Goal: Transaction & Acquisition: Download file/media

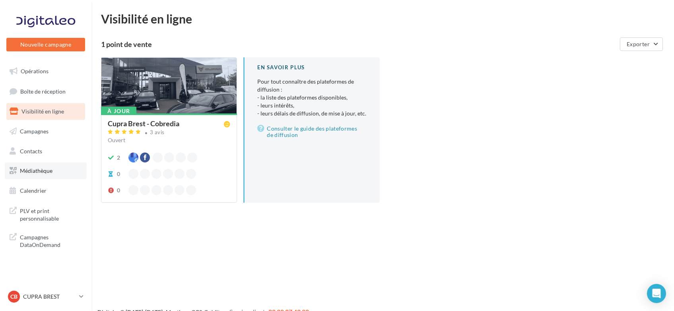
click at [54, 174] on link "Médiathèque" at bounding box center [46, 170] width 82 height 17
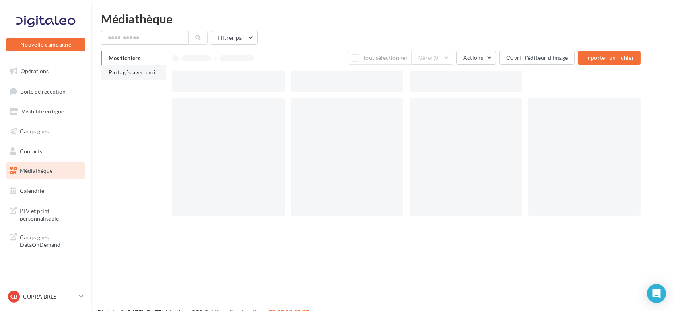
click at [138, 74] on span "Partagés avec moi" at bounding box center [132, 72] width 47 height 7
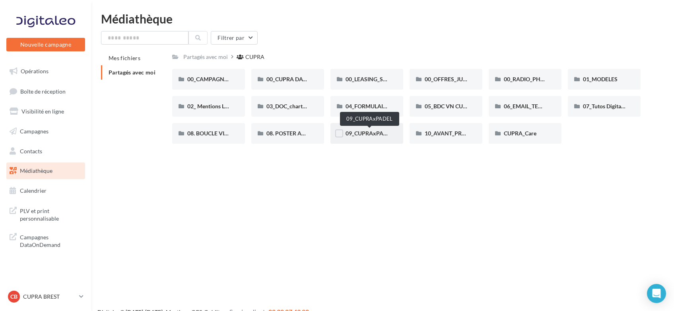
click at [363, 133] on span "09_CUPRAxPADEL" at bounding box center [370, 133] width 48 height 7
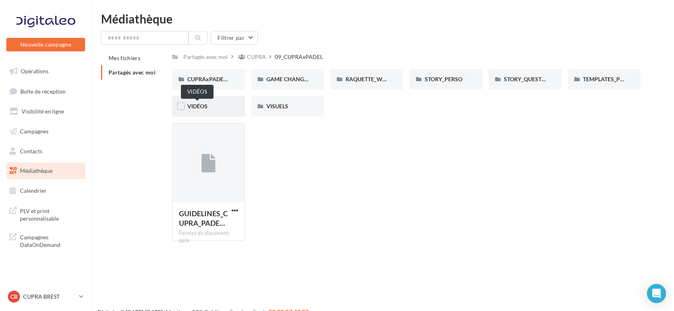
click at [191, 104] on span "VIDÉOS" at bounding box center [197, 106] width 20 height 7
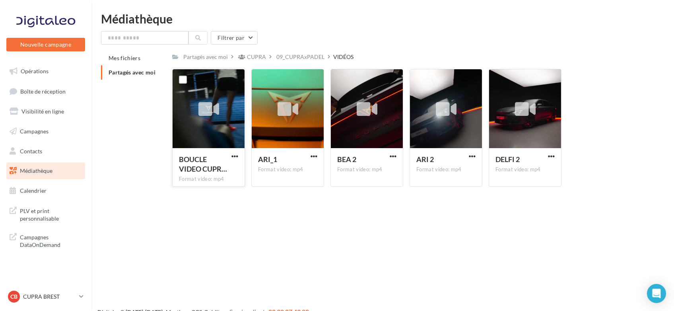
click at [204, 107] on icon at bounding box center [209, 109] width 21 height 18
click at [236, 158] on span "button" at bounding box center [235, 156] width 7 height 7
click at [220, 173] on button "Télécharger" at bounding box center [200, 172] width 80 height 21
click at [319, 159] on button "button" at bounding box center [314, 157] width 10 height 8
click at [276, 176] on button "Télécharger" at bounding box center [279, 172] width 80 height 21
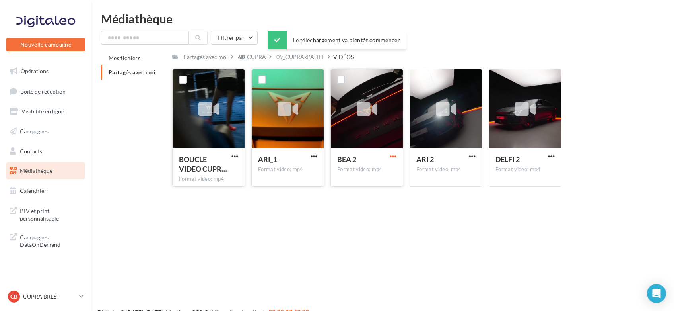
click at [394, 158] on span "button" at bounding box center [393, 156] width 7 height 7
click at [380, 171] on button "Télécharger" at bounding box center [359, 172] width 80 height 21
click at [471, 158] on span "button" at bounding box center [472, 156] width 7 height 7
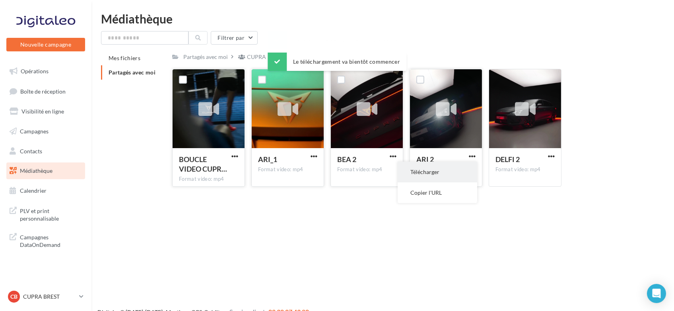
click at [461, 171] on button "Télécharger" at bounding box center [438, 172] width 80 height 21
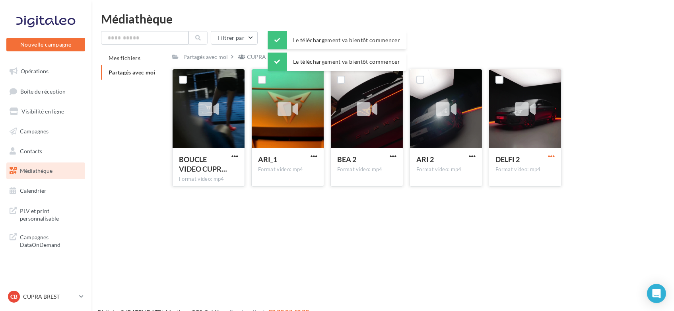
click at [551, 157] on span "button" at bounding box center [551, 156] width 7 height 7
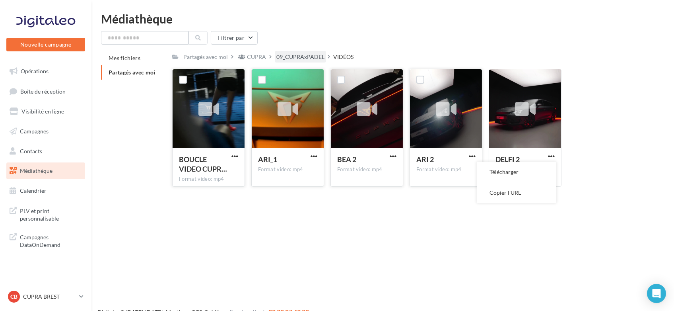
click at [300, 58] on div "09_CUPRAxPADEL" at bounding box center [300, 57] width 48 height 8
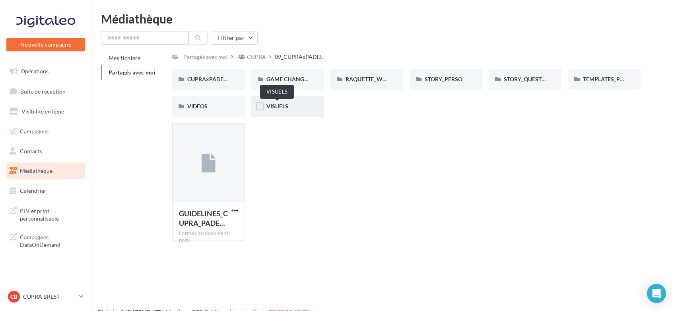
click at [282, 105] on span "VISUELS" at bounding box center [278, 106] width 22 height 7
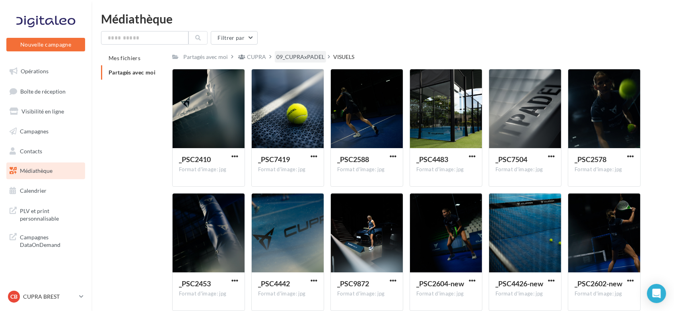
click at [294, 58] on div "09_CUPRAxPADEL" at bounding box center [300, 57] width 48 height 8
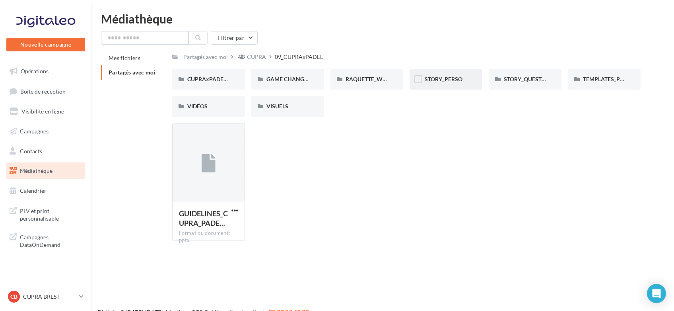
click at [438, 87] on div "STORY_PERSO" at bounding box center [446, 79] width 73 height 21
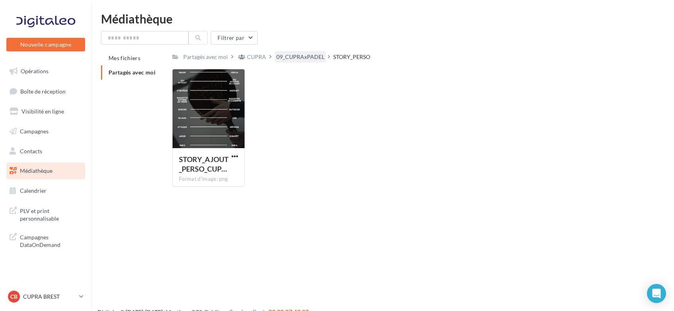
click at [300, 55] on div "09_CUPRAxPADEL" at bounding box center [300, 57] width 48 height 8
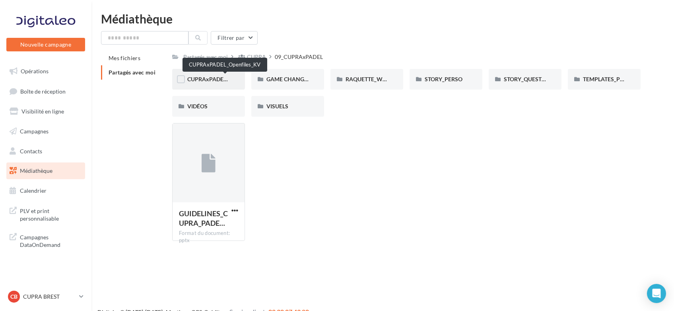
click at [212, 79] on span "CUPRAxPADEL_Openfiles_KV" at bounding box center [224, 79] width 75 height 7
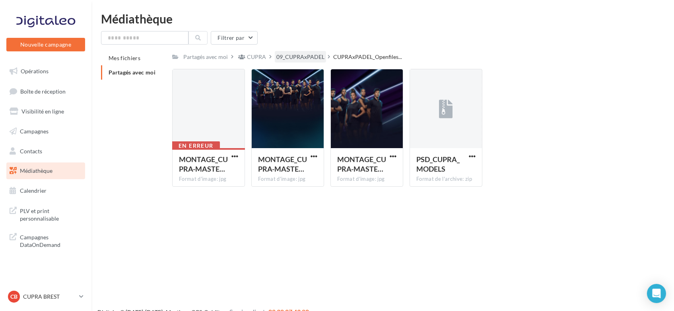
click at [304, 60] on div "09_CUPRAxPADEL" at bounding box center [300, 57] width 48 height 8
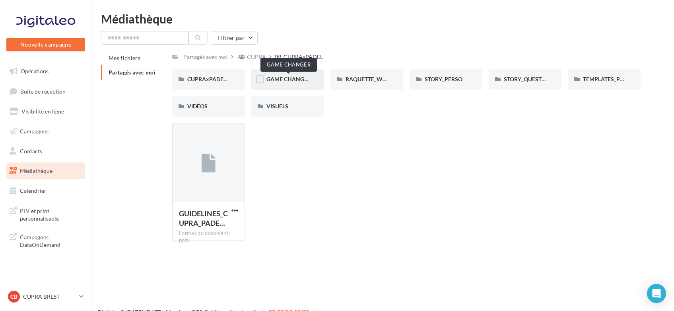
click at [301, 78] on span "GAME CHANGER" at bounding box center [289, 79] width 45 height 7
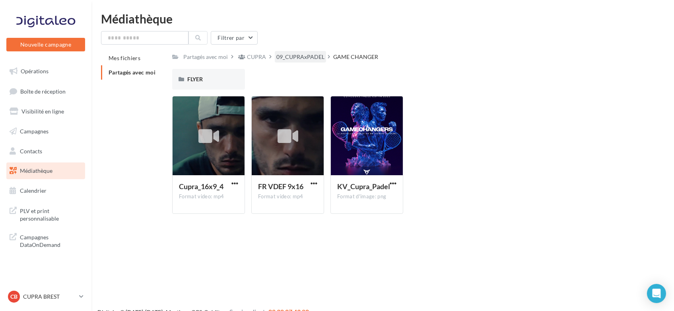
click at [313, 58] on div "09_CUPRAxPADEL" at bounding box center [300, 57] width 48 height 8
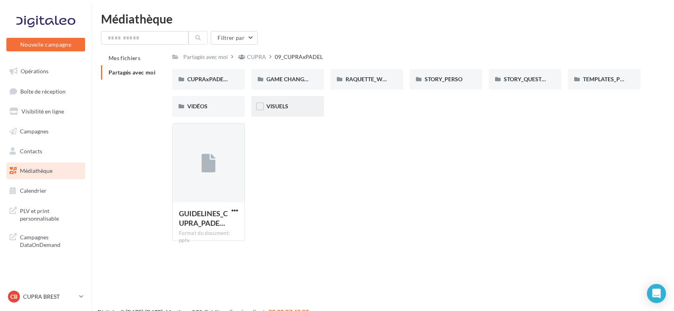
click at [284, 111] on div "VISUELS" at bounding box center [287, 106] width 73 height 21
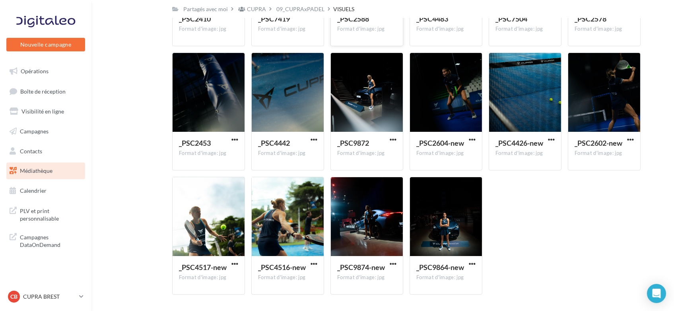
scroll to position [164, 0]
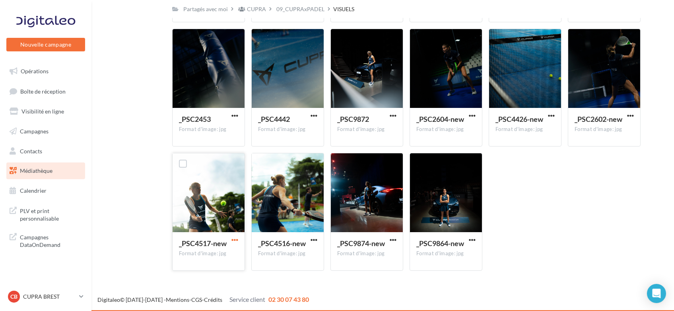
click at [238, 238] on span "button" at bounding box center [235, 239] width 7 height 7
click at [220, 262] on button "Télécharger" at bounding box center [200, 255] width 80 height 21
